Goal: Task Accomplishment & Management: Use online tool/utility

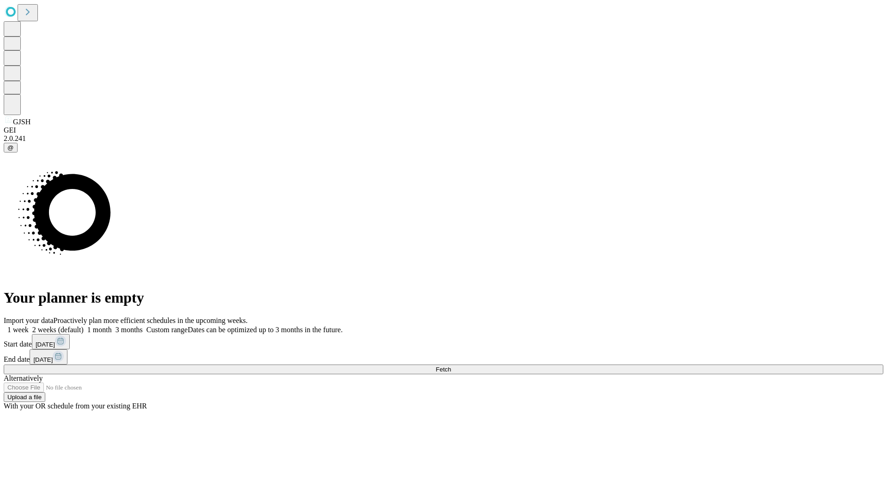
click at [451, 366] on span "Fetch" at bounding box center [443, 369] width 15 height 7
